Goal: Information Seeking & Learning: Learn about a topic

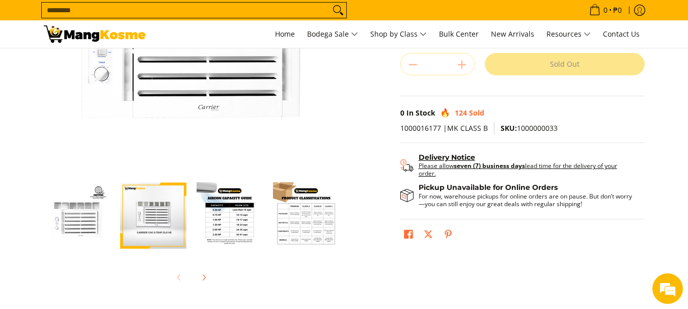
scroll to position [204, 0]
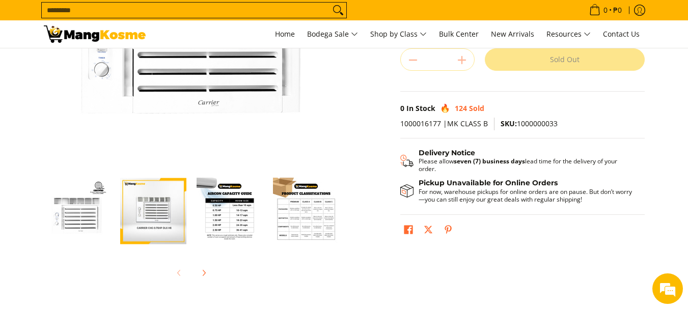
click at [235, 221] on img "Carrier 0.75 HP Deluxe, Window-Type Air Conditioner (Class B)-3" at bounding box center [230, 211] width 66 height 66
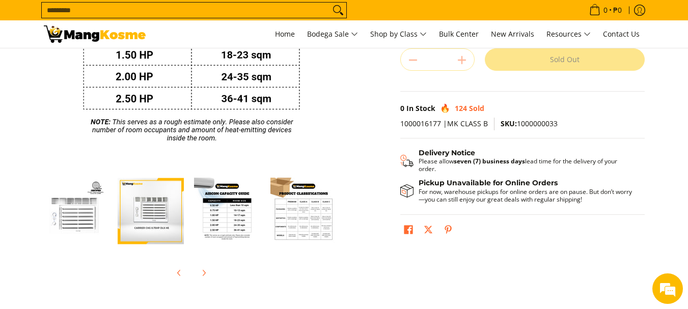
click at [230, 212] on img "Carrier 0.75 HP Deluxe, Window-Type Air Conditioner (Class B)-3" at bounding box center [227, 211] width 66 height 66
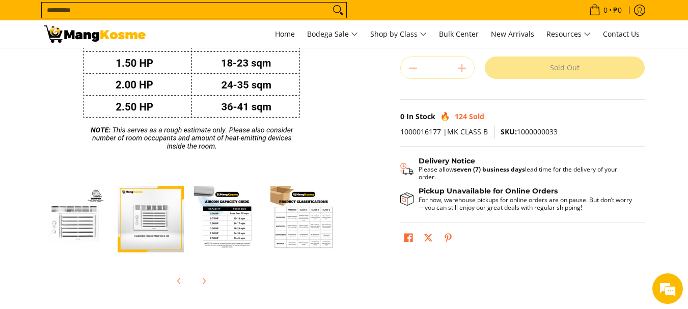
scroll to position [201, 0]
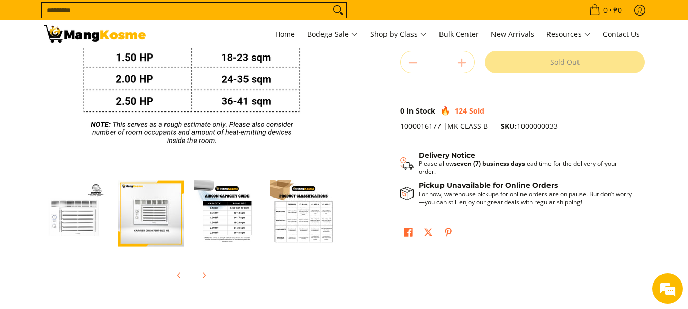
click at [326, 217] on img "Carrier 0.75 HP Deluxe, Window-Type Air Conditioner (Class B)-4" at bounding box center [304, 213] width 66 height 66
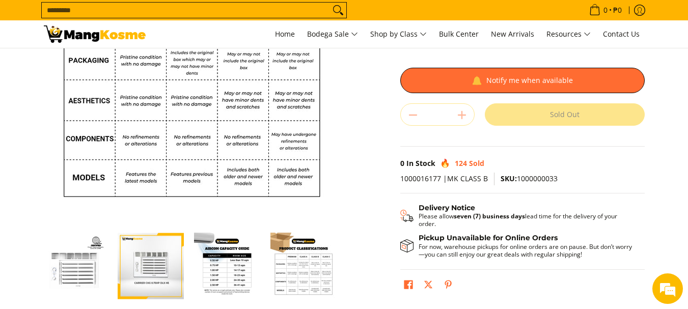
scroll to position [272, 0]
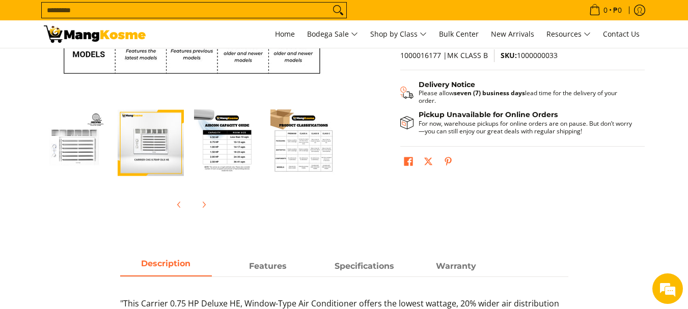
click at [63, 151] on img "carrier-.75hp-premium-wrac-full-view-mang-kosme" at bounding box center [74, 143] width 66 height 66
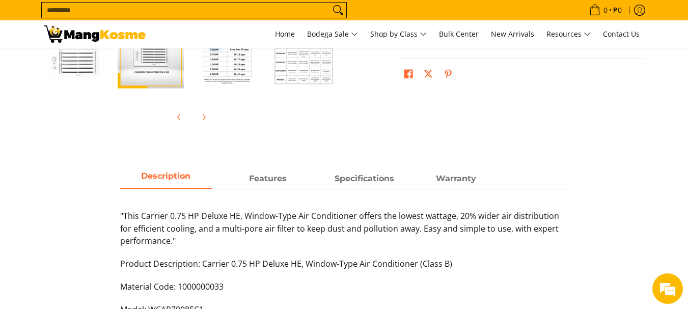
scroll to position [476, 0]
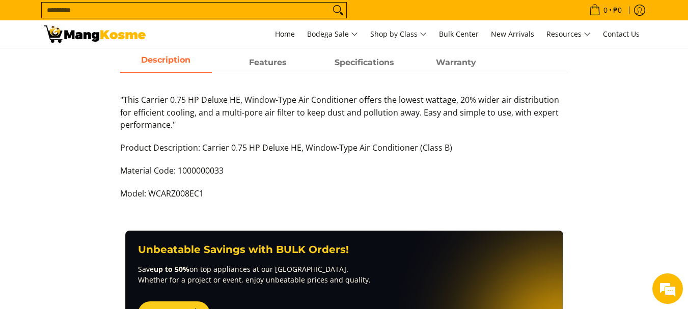
drag, startPoint x: 199, startPoint y: 146, endPoint x: 419, endPoint y: 132, distance: 220.1
click at [200, 146] on p "Product Description: Carrier 0.75 HP Deluxe HE, Window-Type Air Conditioner (Cl…" at bounding box center [344, 153] width 448 height 23
click at [318, 135] on div ""This Carrier 0.75 HP Deluxe HE, Window-Type Air Conditioner offers the lowest …" at bounding box center [344, 152] width 448 height 117
click at [498, 131] on p ""This Carrier 0.75 HP Deluxe HE, Window-Type Air Conditioner offers the lowest …" at bounding box center [344, 118] width 448 height 48
drag, startPoint x: 499, startPoint y: 134, endPoint x: 499, endPoint y: 140, distance: 5.6
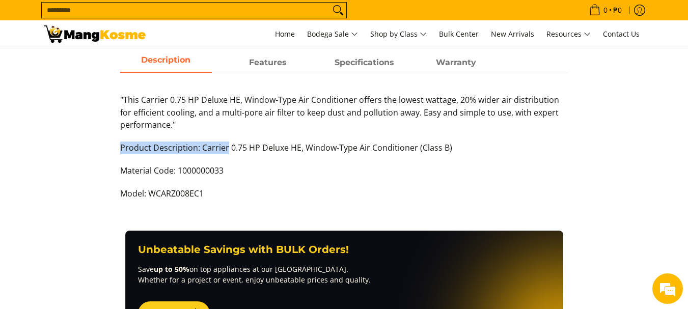
click at [499, 140] on p ""This Carrier 0.75 HP Deluxe HE, Window-Type Air Conditioner offers the lowest …" at bounding box center [344, 118] width 448 height 48
drag, startPoint x: 483, startPoint y: 145, endPoint x: 440, endPoint y: 152, distance: 42.8
click at [440, 152] on p "Product Description: Carrier 0.75 HP Deluxe HE, Window-Type Air Conditioner (Cl…" at bounding box center [344, 153] width 448 height 23
click at [493, 149] on p "Product Description: Carrier 0.75 HP Deluxe HE, Window-Type Air Conditioner (Cl…" at bounding box center [344, 153] width 448 height 23
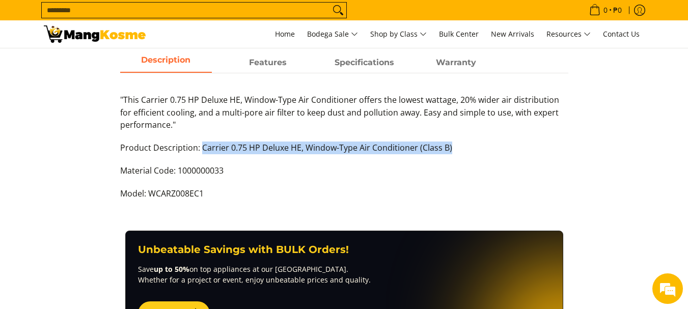
drag, startPoint x: 206, startPoint y: 150, endPoint x: 456, endPoint y: 152, distance: 249.7
click at [456, 152] on p "Product Description: Carrier 0.75 HP Deluxe HE, Window-Type Air Conditioner (Cl…" at bounding box center [344, 153] width 448 height 23
copy p "Carrier 0.75 HP Deluxe HE, Window-Type Air Conditioner (Class B)"
